Goal: Complete application form: Complete application form

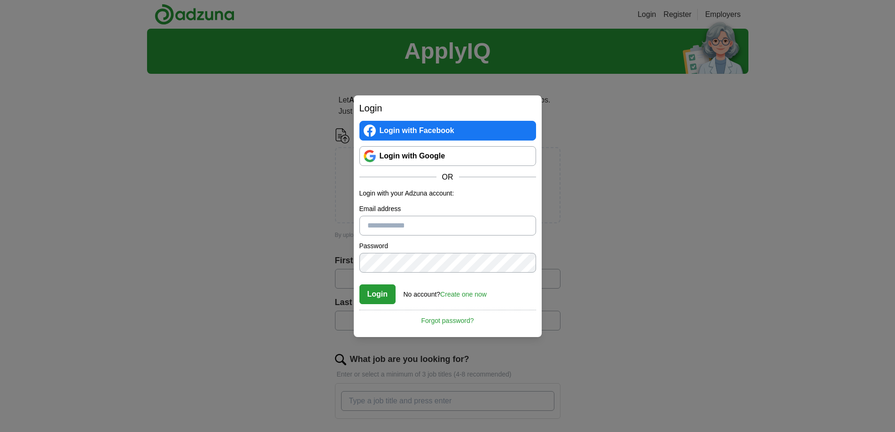
click at [407, 221] on input "Email address" at bounding box center [447, 226] width 177 height 20
type input "**********"
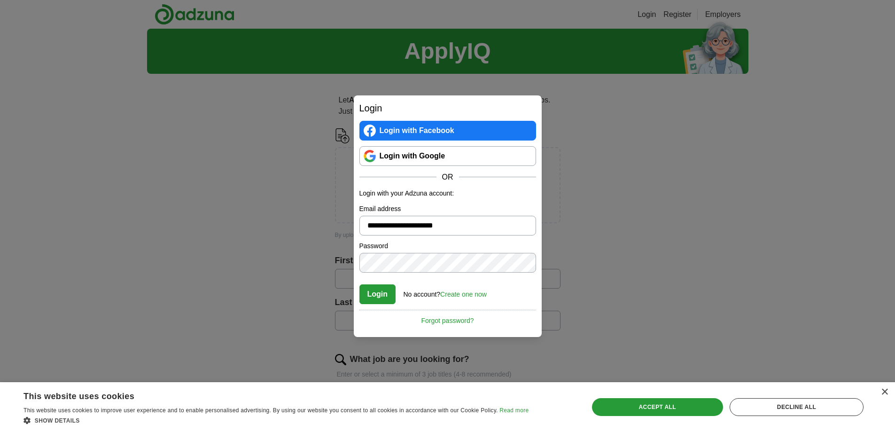
click at [469, 293] on link "Create one now" at bounding box center [463, 294] width 46 height 8
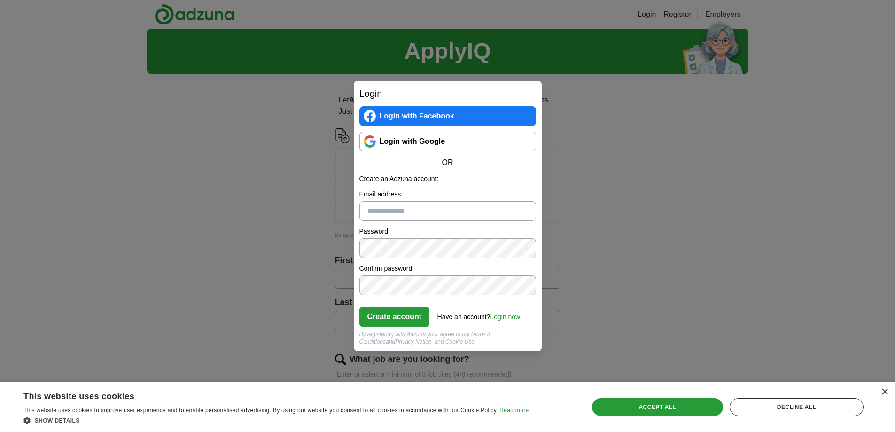
click at [404, 201] on div "Email address" at bounding box center [447, 204] width 177 height 31
click at [404, 205] on input "Email address" at bounding box center [447, 211] width 177 height 20
type input "**********"
click at [402, 309] on button "Create account" at bounding box center [394, 317] width 70 height 20
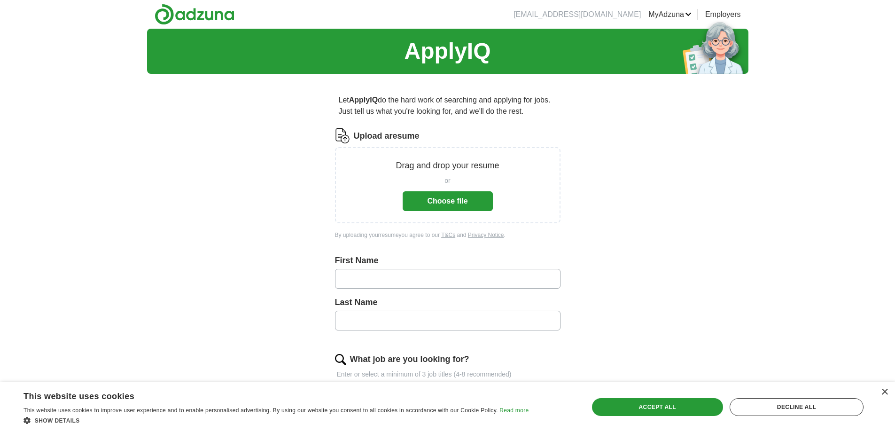
click at [435, 197] on button "Choose file" at bounding box center [447, 201] width 90 height 20
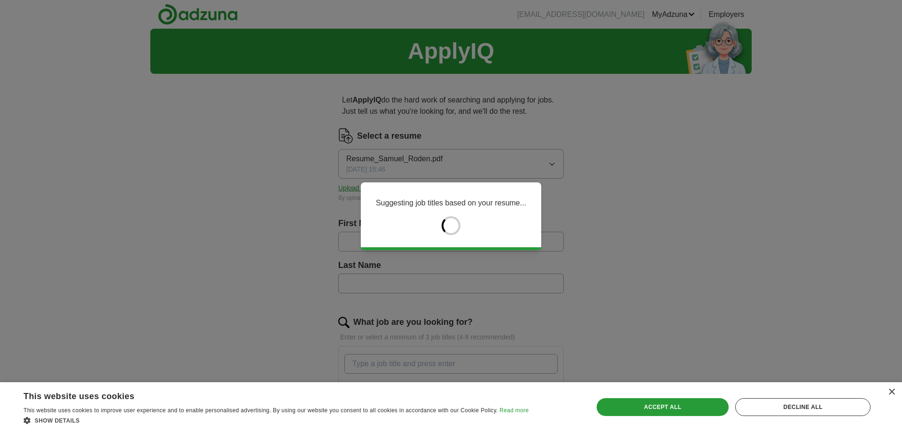
type input "******"
type input "*****"
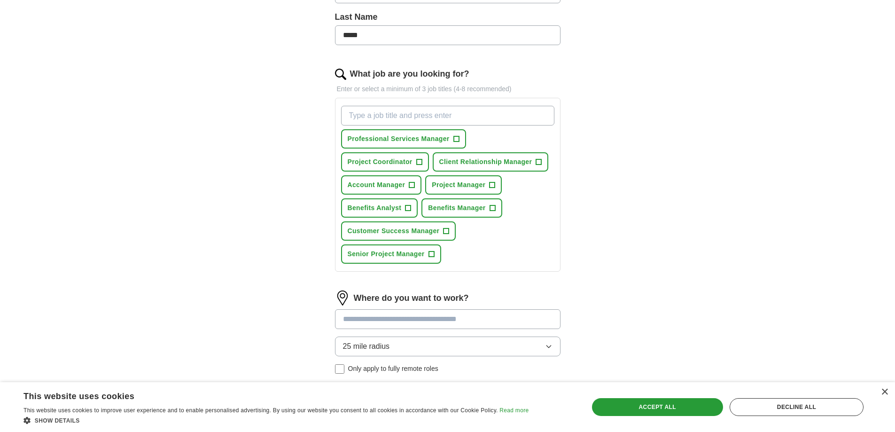
scroll to position [250, 0]
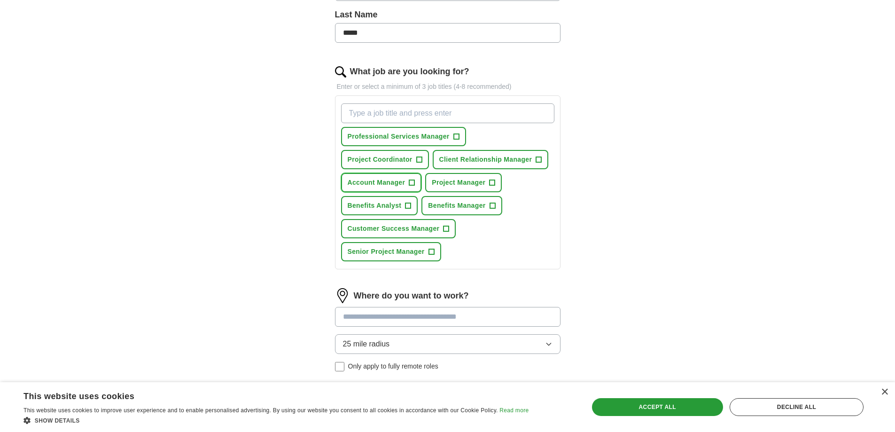
click at [401, 183] on span "Account Manager" at bounding box center [376, 183] width 58 height 10
click at [434, 203] on span "Benefits Manager" at bounding box center [456, 206] width 57 height 10
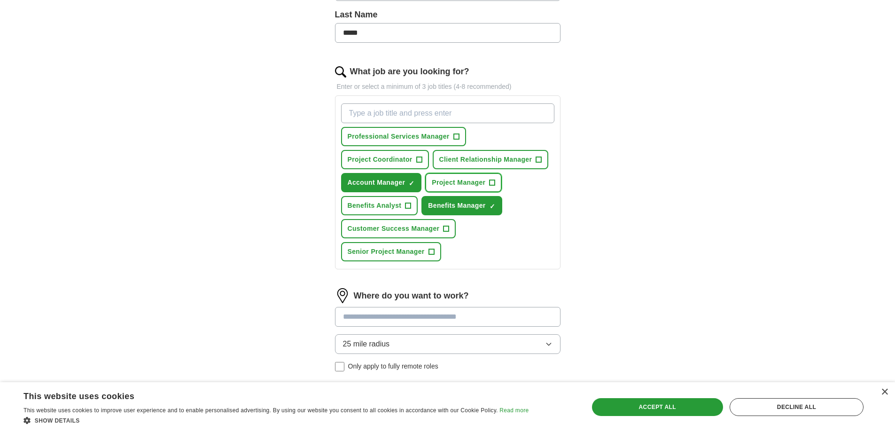
click at [451, 176] on button "Project Manager +" at bounding box center [463, 182] width 77 height 19
click at [451, 158] on span "Client Relationship Manager" at bounding box center [485, 159] width 93 height 10
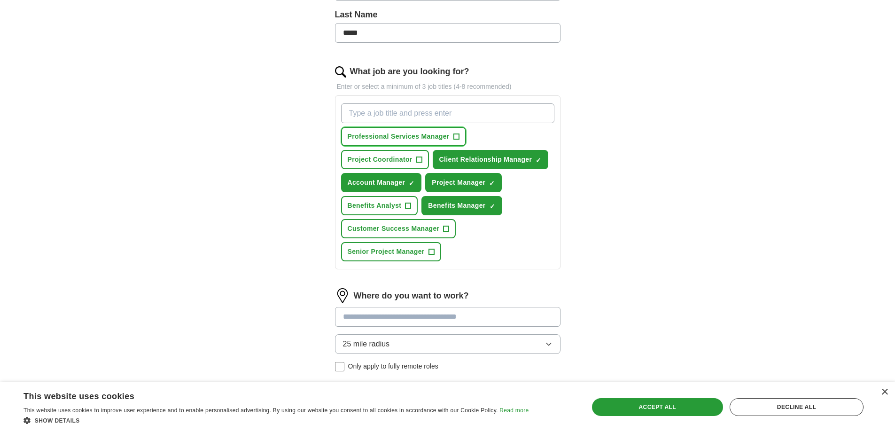
click at [407, 134] on span "Professional Services Manager" at bounding box center [398, 136] width 102 height 10
click at [401, 153] on button "Project Coordinator +" at bounding box center [385, 159] width 88 height 19
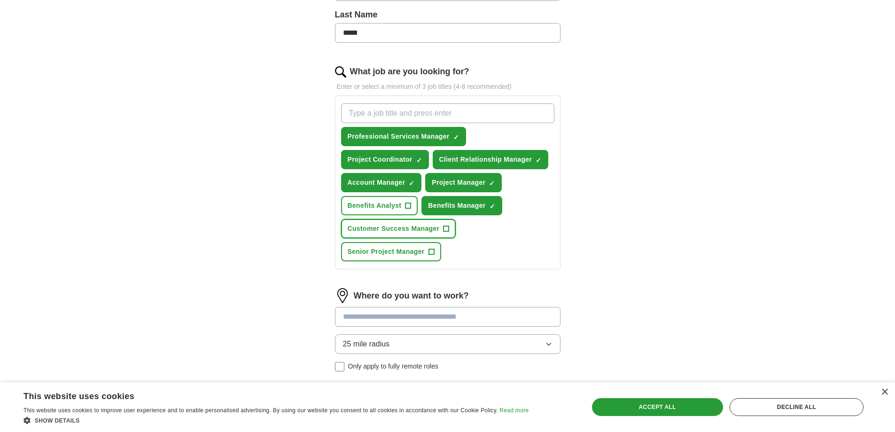
click at [393, 224] on span "Customer Success Manager" at bounding box center [393, 229] width 92 height 10
click at [396, 244] on button "Senior Project Manager +" at bounding box center [391, 251] width 100 height 19
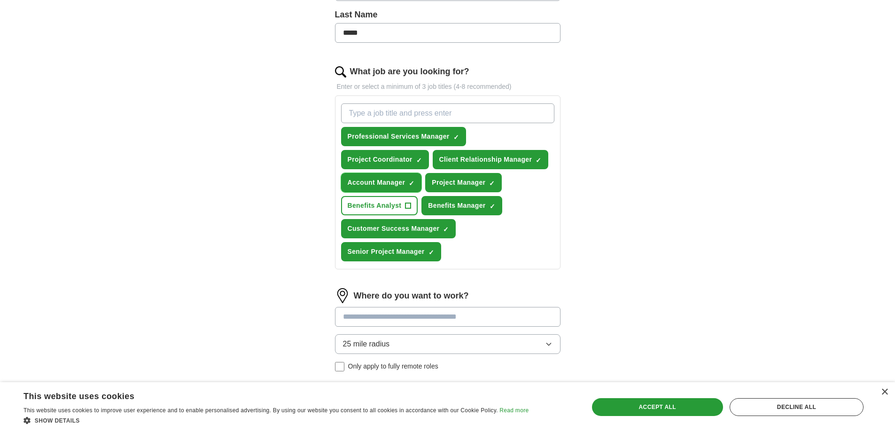
click at [375, 188] on button "Account Manager ✓ ×" at bounding box center [381, 182] width 81 height 19
click at [376, 203] on span "Benefits Analyst" at bounding box center [374, 206] width 54 height 10
click at [386, 182] on span "Account Manager" at bounding box center [376, 183] width 58 height 10
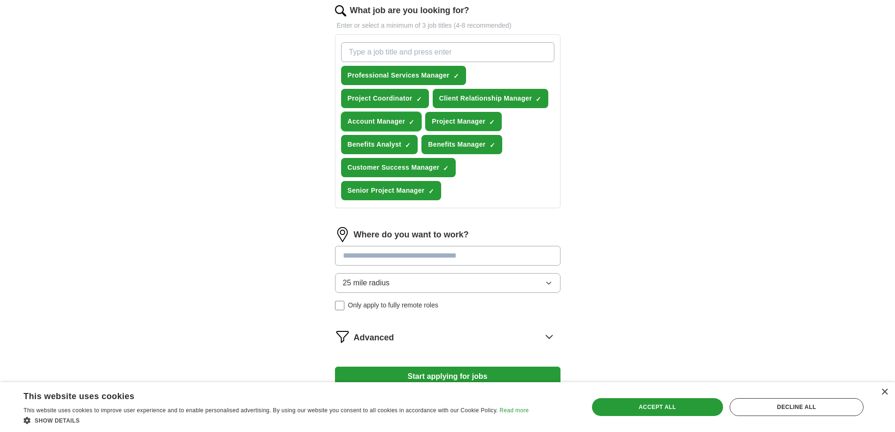
scroll to position [376, 0]
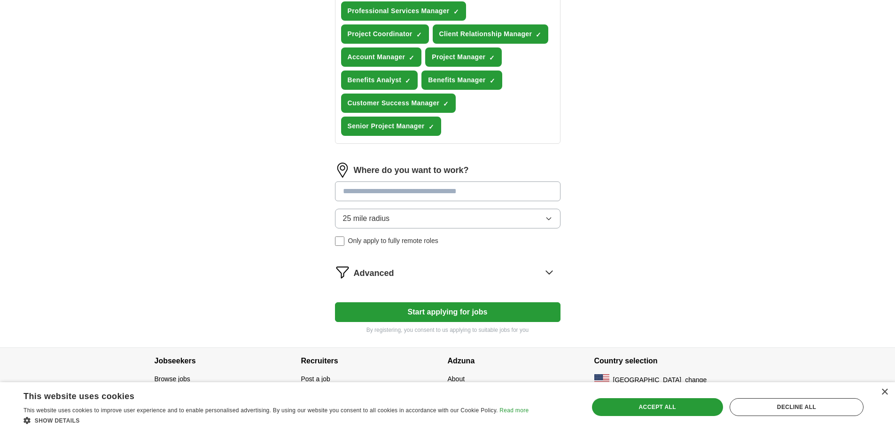
click at [385, 193] on input at bounding box center [447, 191] width 225 height 20
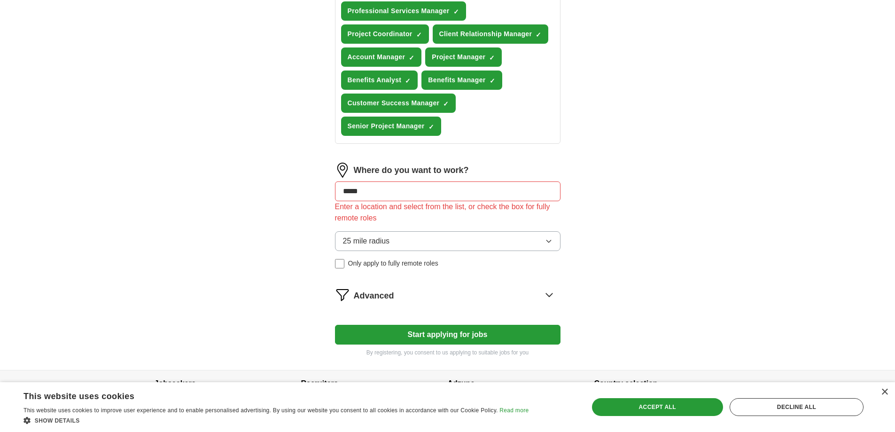
click at [640, 215] on div "ApplyIQ Let ApplyIQ do the hard work of searching and applying for jobs. Just t…" at bounding box center [447, 11] width 601 height 717
click at [393, 183] on input "*****" at bounding box center [447, 191] width 225 height 20
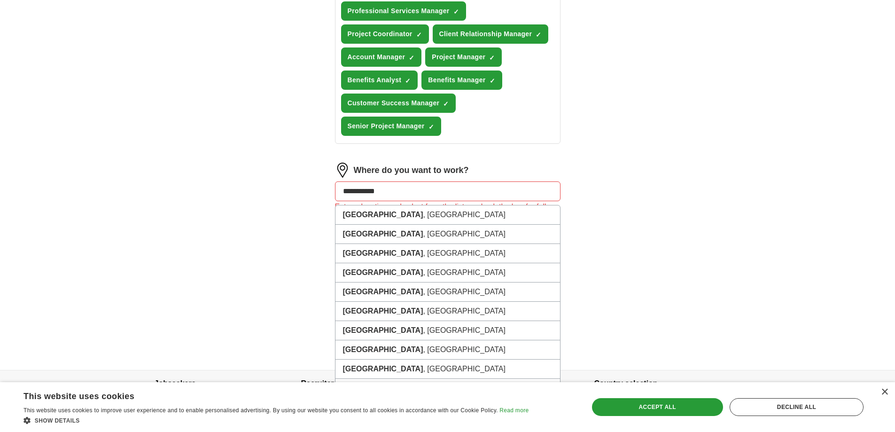
type input "**********"
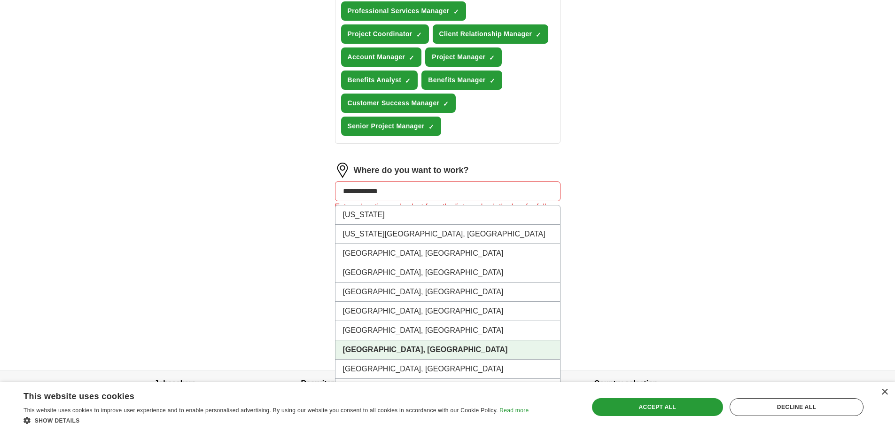
click at [381, 350] on strong "[GEOGRAPHIC_DATA], [GEOGRAPHIC_DATA]" at bounding box center [425, 349] width 165 height 8
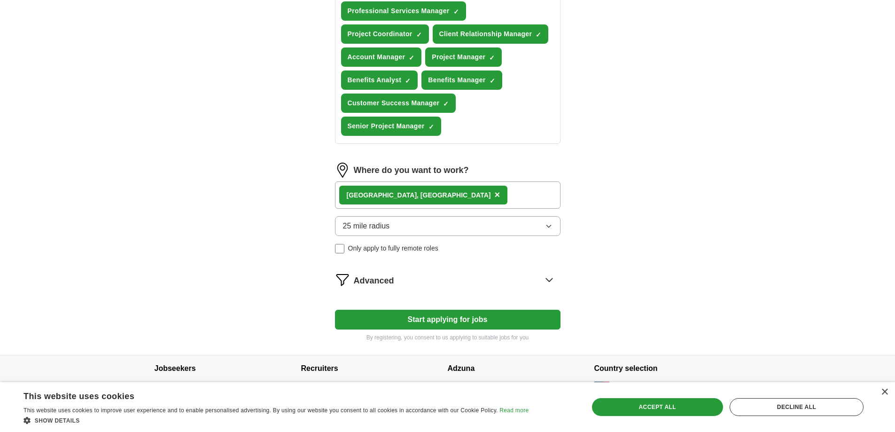
click at [446, 284] on div "Advanced" at bounding box center [457, 279] width 207 height 15
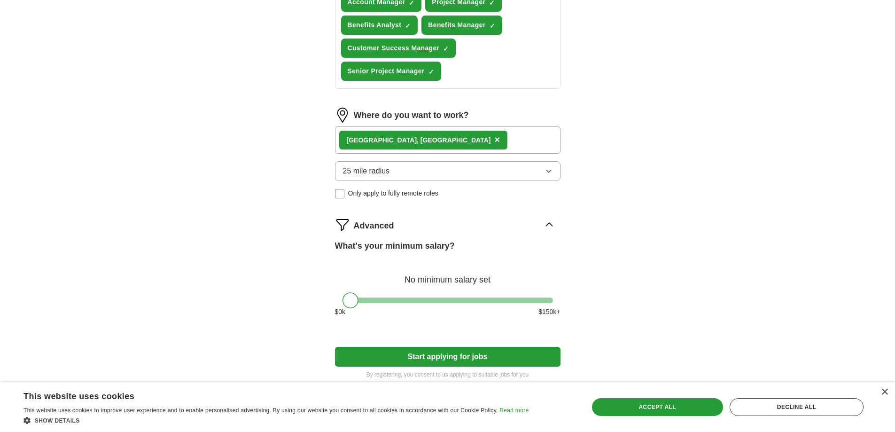
scroll to position [486, 0]
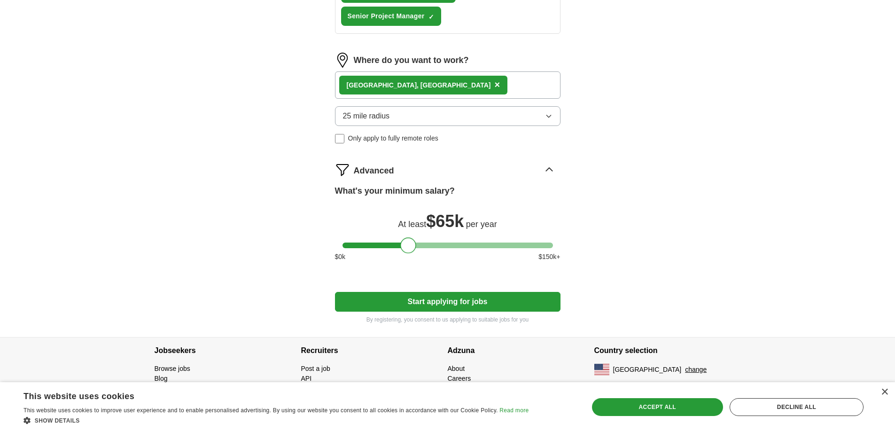
drag, startPoint x: 358, startPoint y: 247, endPoint x: 406, endPoint y: 241, distance: 48.3
click at [406, 241] on div at bounding box center [408, 245] width 16 height 16
click at [394, 298] on button "Start applying for jobs" at bounding box center [447, 302] width 225 height 20
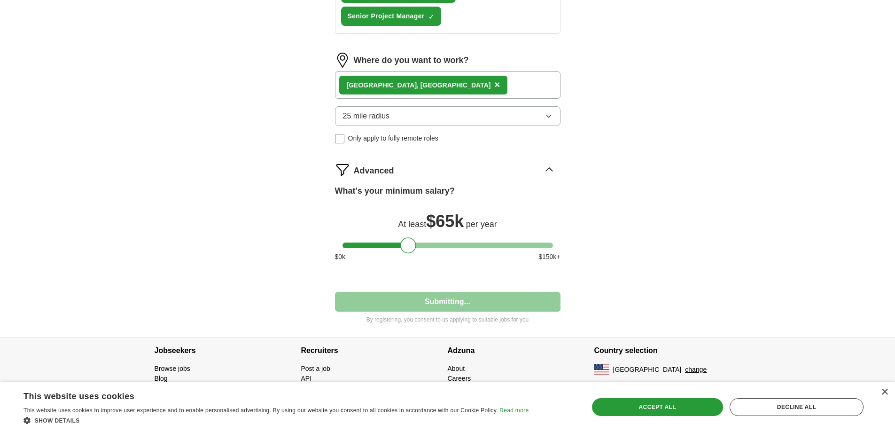
select select "**"
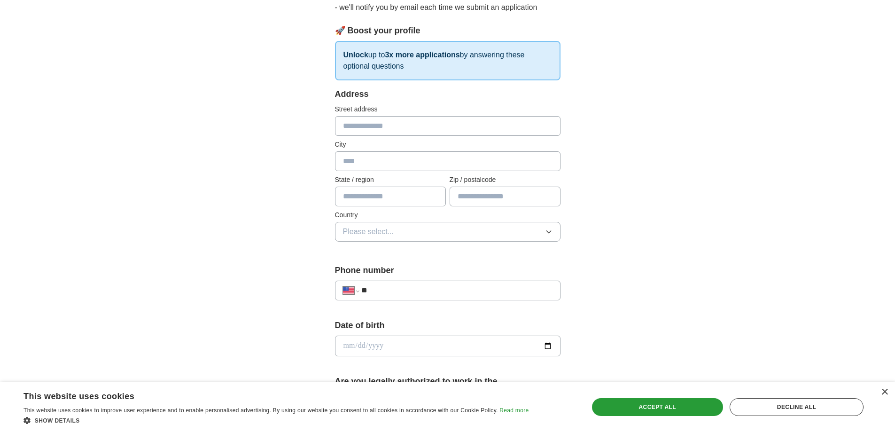
scroll to position [0, 0]
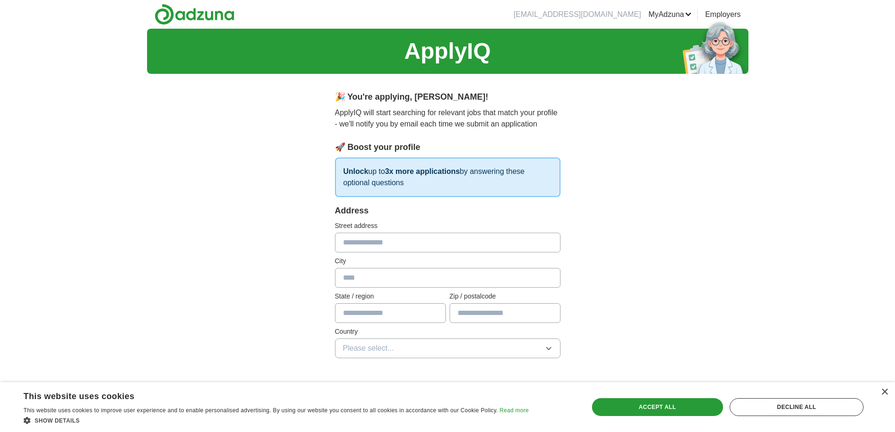
click at [394, 240] on input "text" at bounding box center [447, 242] width 225 height 20
type input "**********"
type input "********"
type input "*********"
type input "*****"
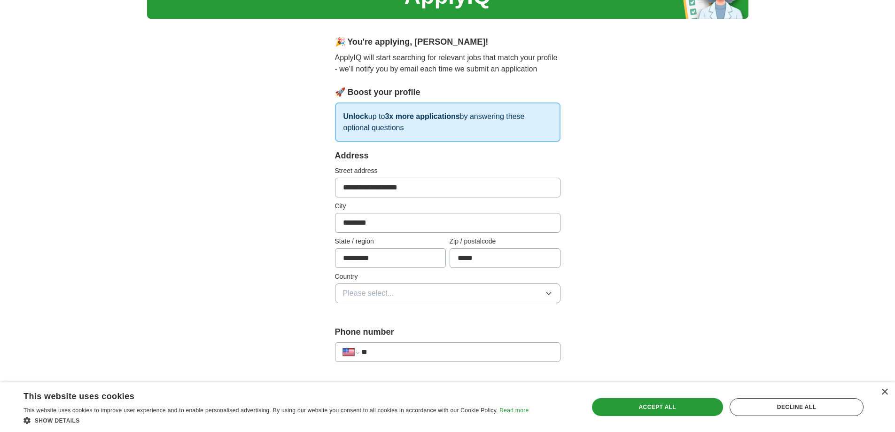
scroll to position [125, 0]
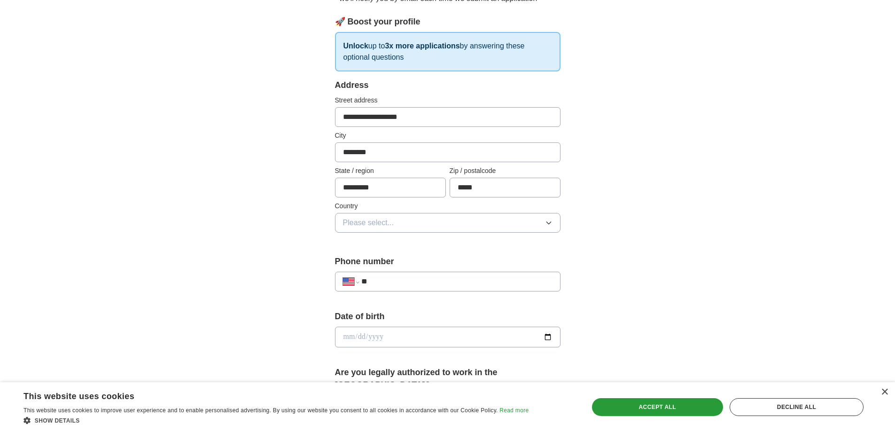
click at [398, 216] on button "Please select..." at bounding box center [447, 223] width 225 height 20
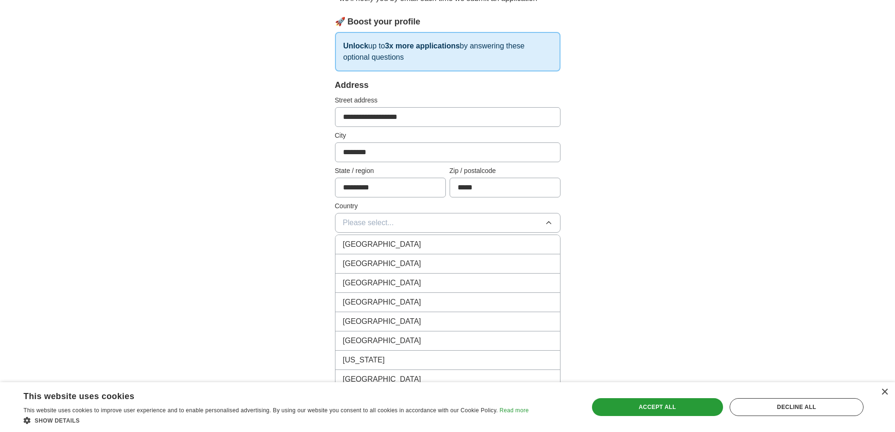
click at [396, 260] on div "[GEOGRAPHIC_DATA]" at bounding box center [447, 263] width 209 height 11
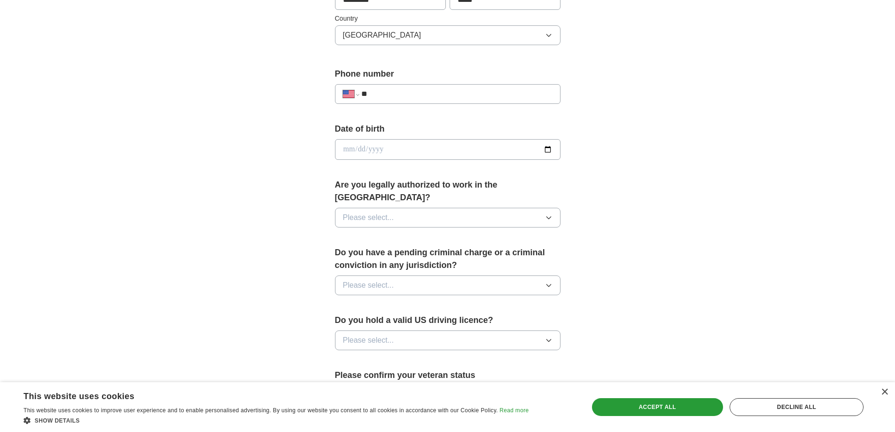
scroll to position [313, 0]
click at [401, 142] on input "date" at bounding box center [447, 149] width 225 height 21
type input "**********"
click at [455, 207] on button "Please select..." at bounding box center [447, 217] width 225 height 20
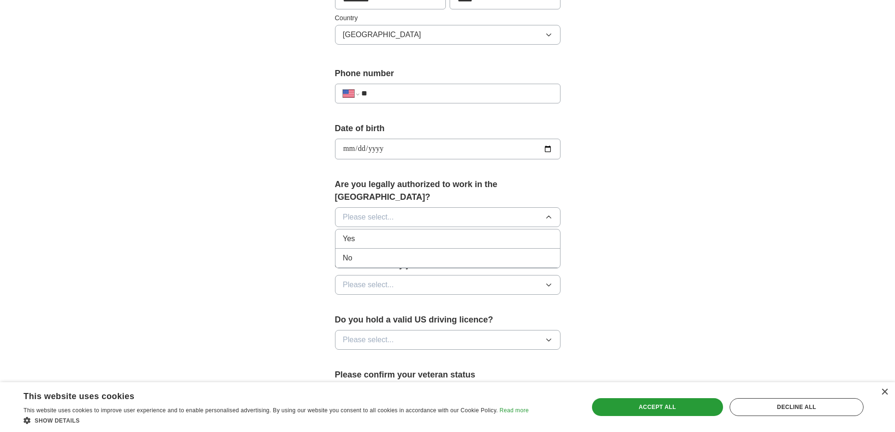
click at [397, 233] on div "Yes" at bounding box center [447, 238] width 209 height 11
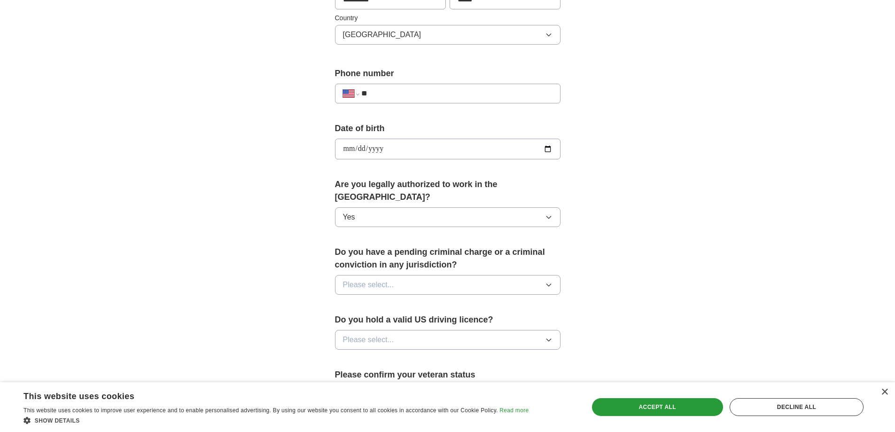
click at [407, 275] on button "Please select..." at bounding box center [447, 285] width 225 height 20
click at [387, 320] on div "No" at bounding box center [447, 325] width 209 height 11
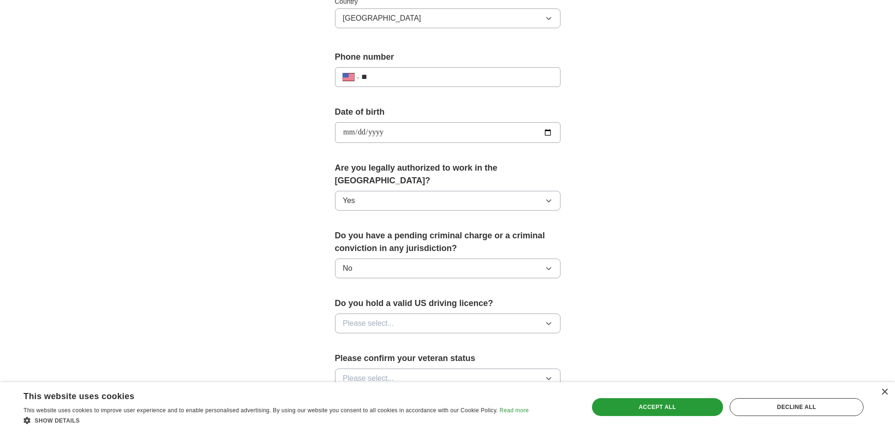
scroll to position [376, 0]
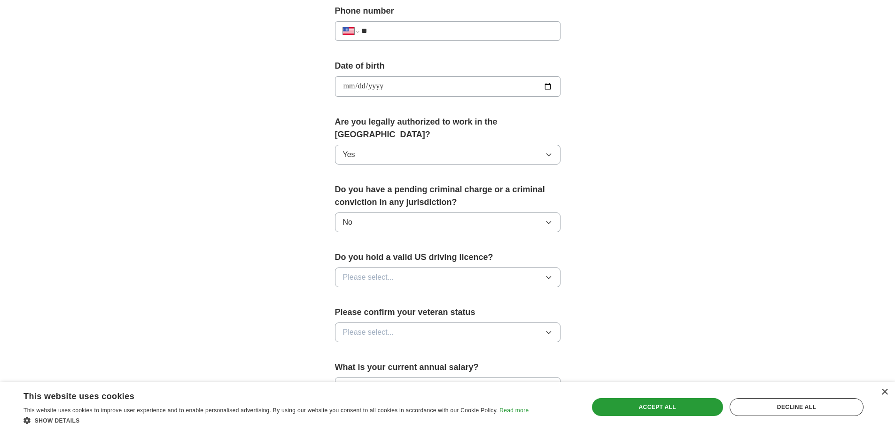
click at [399, 268] on button "Please select..." at bounding box center [447, 277] width 225 height 20
click at [382, 293] on div "Yes" at bounding box center [447, 298] width 209 height 11
click at [392, 326] on span "Please select..." at bounding box center [368, 331] width 51 height 11
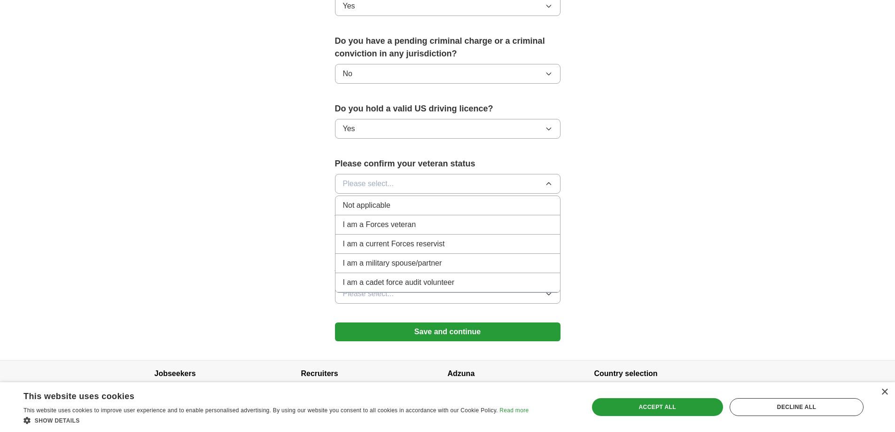
scroll to position [534, 0]
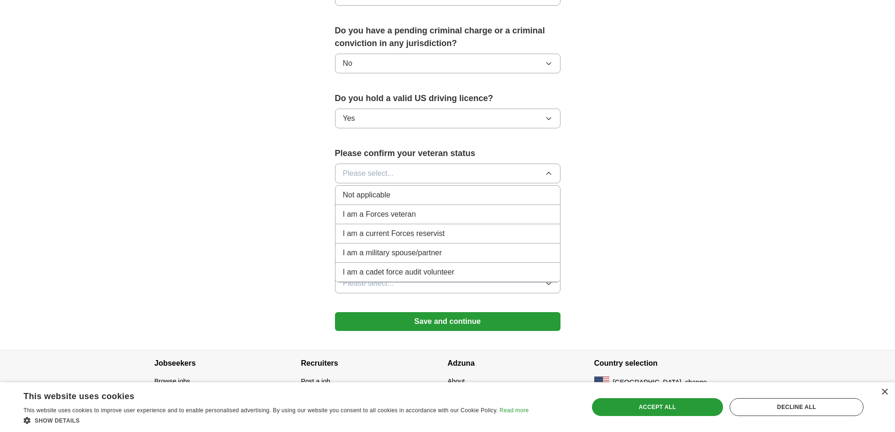
click at [376, 189] on span "Not applicable" at bounding box center [366, 194] width 47 height 11
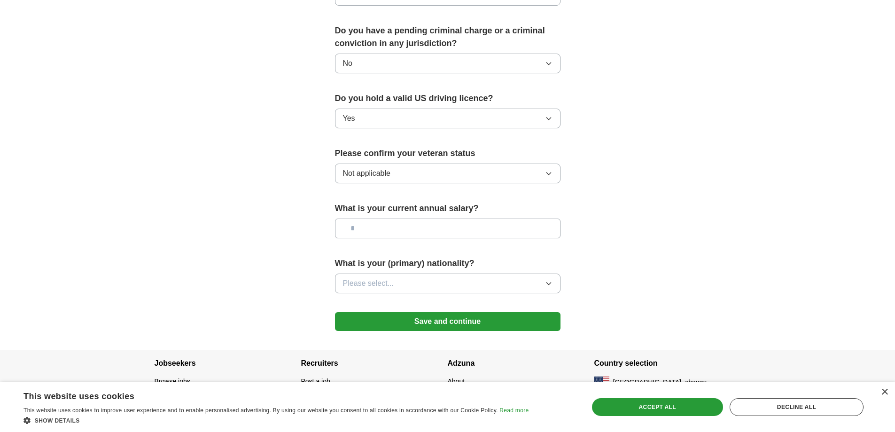
click at [375, 219] on input "text" at bounding box center [447, 228] width 225 height 20
click at [376, 278] on span "Please select..." at bounding box center [368, 283] width 51 height 11
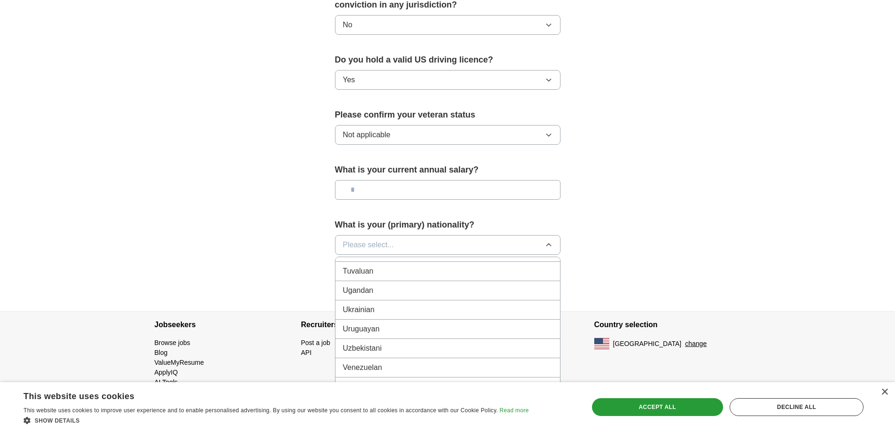
scroll to position [3529, 0]
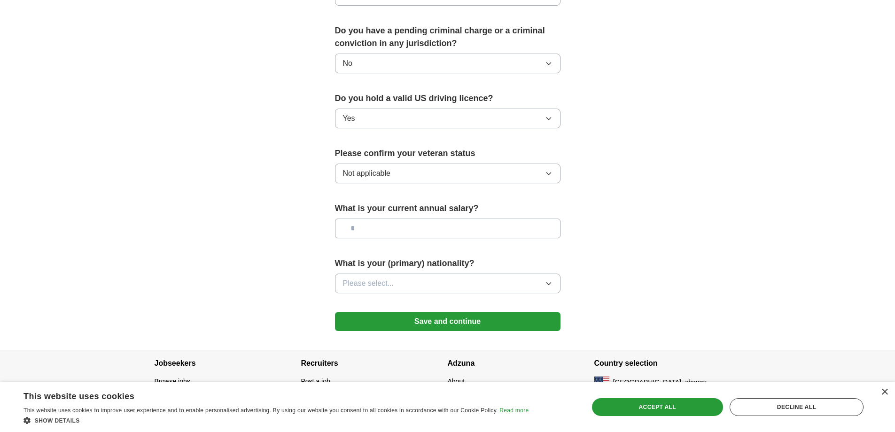
click at [417, 273] on button "Please select..." at bounding box center [447, 283] width 225 height 20
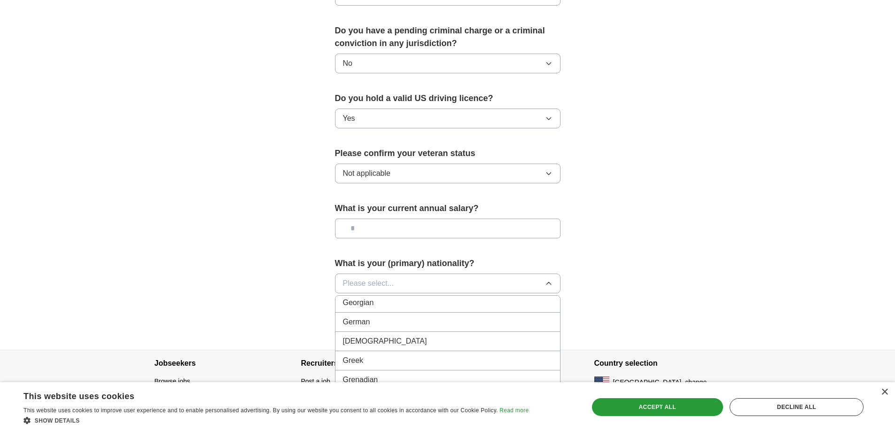
scroll to position [1252, 0]
click at [378, 337] on div "German" at bounding box center [447, 342] width 209 height 11
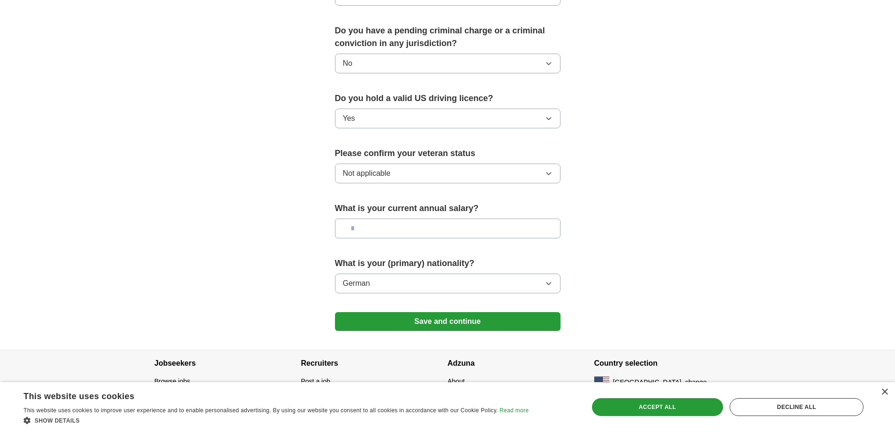
click at [387, 218] on input "text" at bounding box center [447, 228] width 225 height 20
click at [432, 312] on button "Save and continue" at bounding box center [447, 321] width 225 height 19
